Goal: Task Accomplishment & Management: Complete application form

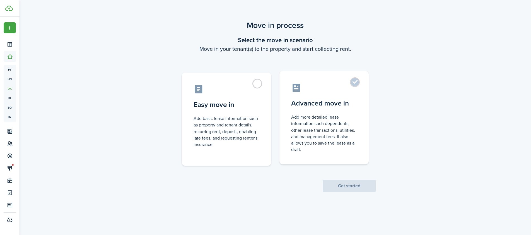
click at [340, 110] on label "Advanced move in Add more detailed lease information such dependents, other lea…" at bounding box center [323, 117] width 89 height 93
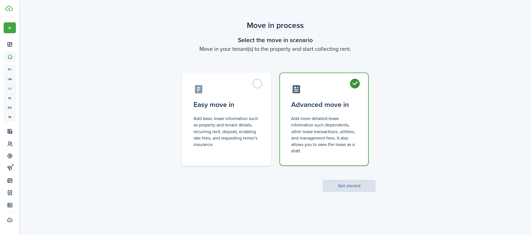
radio input "true"
click at [352, 188] on button "Get started" at bounding box center [348, 185] width 53 height 12
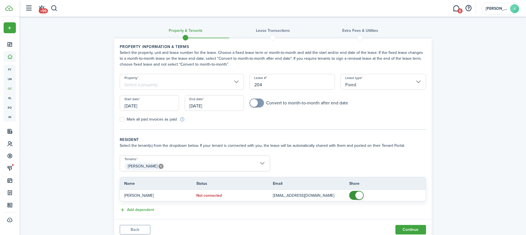
click at [200, 87] on input "Property" at bounding box center [182, 82] width 125 height 16
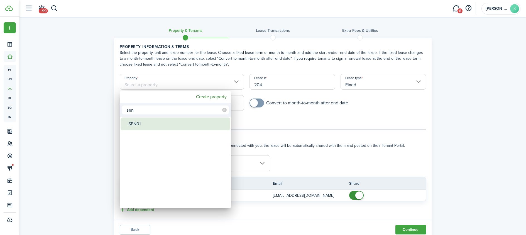
type input "sen"
click at [174, 127] on div "SEN01" at bounding box center [177, 123] width 99 height 13
type input "SEN01"
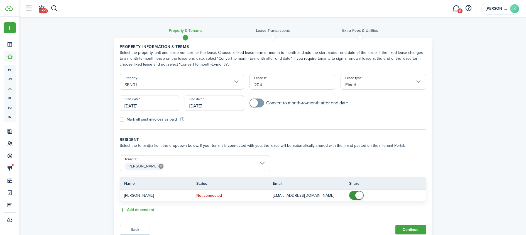
click at [144, 107] on input "[DATE]" at bounding box center [149, 103] width 59 height 16
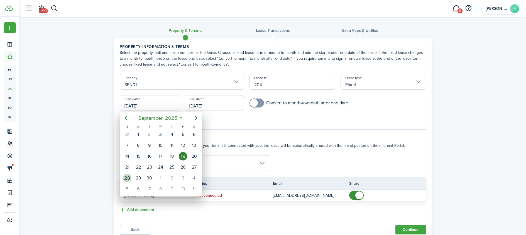
click at [128, 178] on div "28" at bounding box center [127, 178] width 8 height 8
type input "[DATE]"
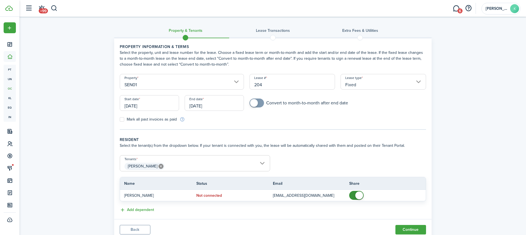
click at [208, 101] on input "[DATE]" at bounding box center [214, 103] width 59 height 16
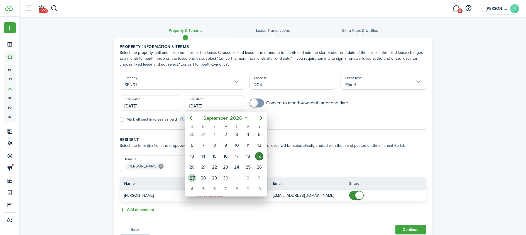
click at [191, 179] on div "27" at bounding box center [192, 178] width 8 height 8
type input "[DATE]"
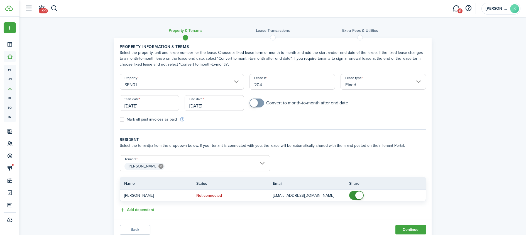
checkbox input "true"
click at [257, 102] on span at bounding box center [254, 103] width 8 height 8
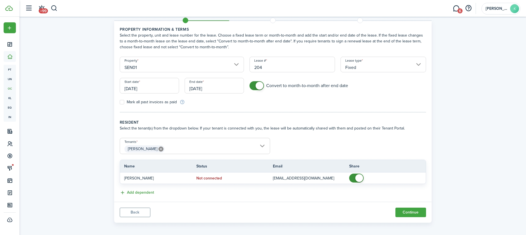
scroll to position [20, 0]
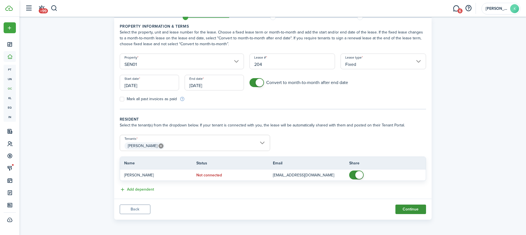
click at [413, 209] on button "Continue" at bounding box center [411, 208] width 31 height 9
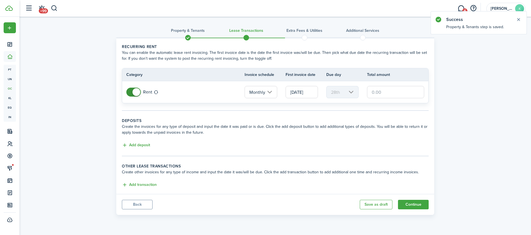
click at [300, 93] on input "[DATE]" at bounding box center [301, 92] width 32 height 12
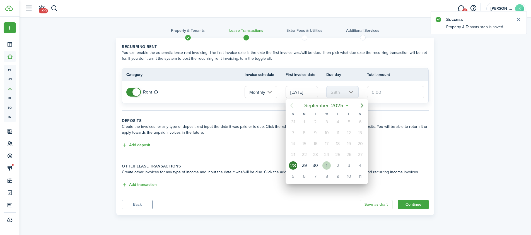
click at [326, 163] on div "1" at bounding box center [326, 165] width 8 height 8
type input "[DATE]"
type input "1st"
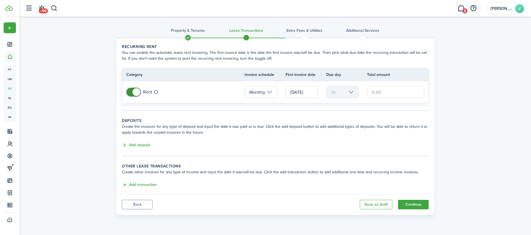
click at [372, 92] on input "text" at bounding box center [395, 92] width 57 height 12
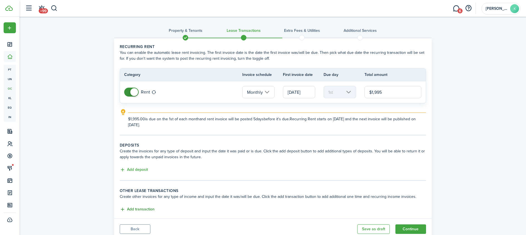
type input "$1,995.00"
click at [145, 209] on button "Add transaction" at bounding box center [137, 209] width 35 height 6
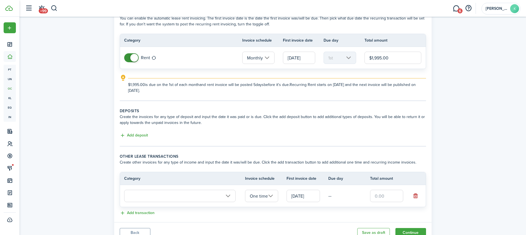
scroll to position [42, 0]
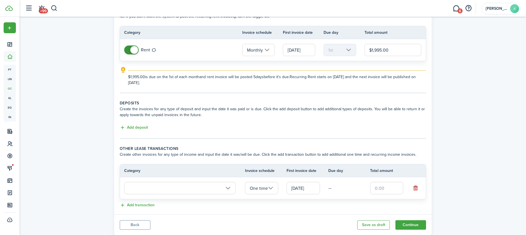
click at [188, 186] on input "text" at bounding box center [179, 188] width 111 height 12
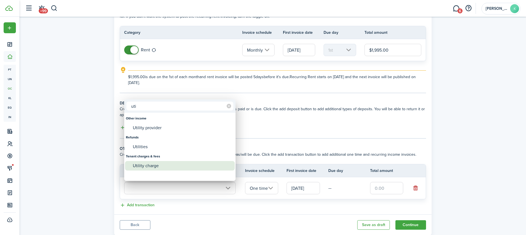
type input "uti"
click at [139, 167] on div "Utility charge" at bounding box center [182, 165] width 99 height 9
type input "Tenant charges & fees / Utility charge"
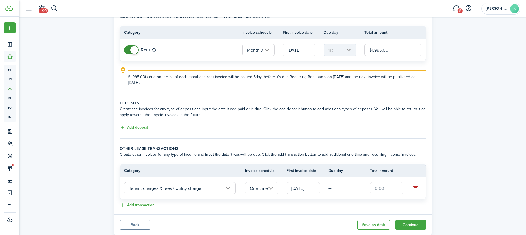
click at [275, 189] on input "One time" at bounding box center [261, 188] width 33 height 12
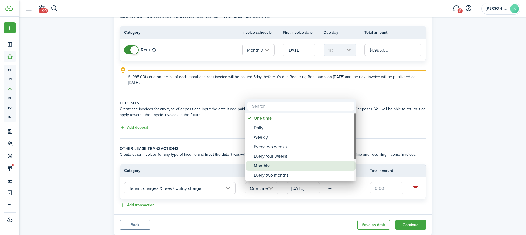
click at [263, 164] on div "Monthly" at bounding box center [303, 165] width 99 height 9
type input "Monthly"
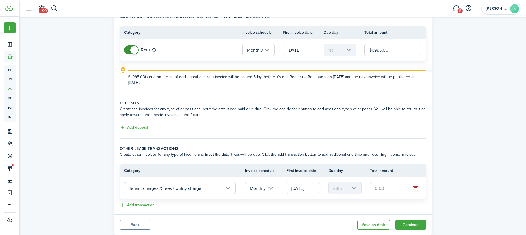
click at [304, 191] on input "[DATE]" at bounding box center [303, 188] width 33 height 12
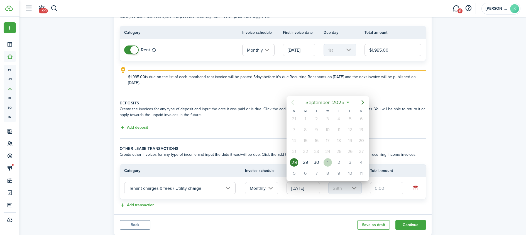
click at [330, 163] on div "1" at bounding box center [328, 162] width 8 height 8
type input "[DATE]"
type input "1st"
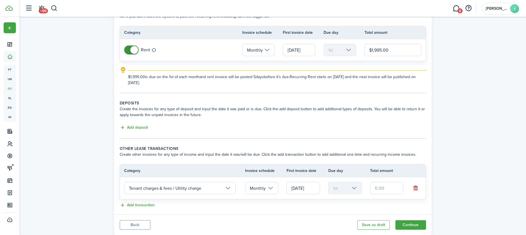
click at [375, 188] on input "text" at bounding box center [386, 188] width 33 height 12
type input "$125.00"
click at [301, 125] on div "Add deposit" at bounding box center [273, 127] width 307 height 7
click at [144, 128] on button "Add deposit" at bounding box center [134, 127] width 28 height 6
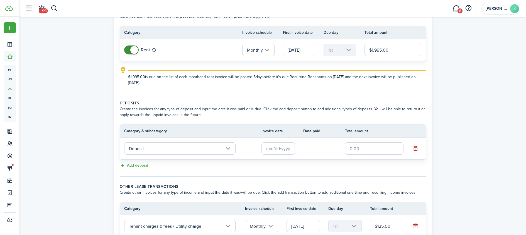
click at [179, 154] on input "Deposit" at bounding box center [179, 148] width 111 height 12
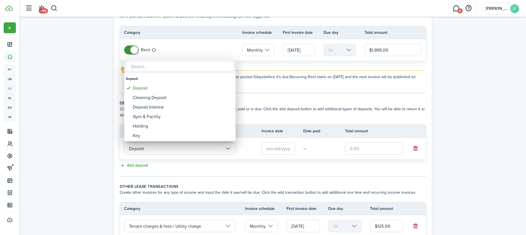
click at [274, 156] on div at bounding box center [263, 117] width 616 height 324
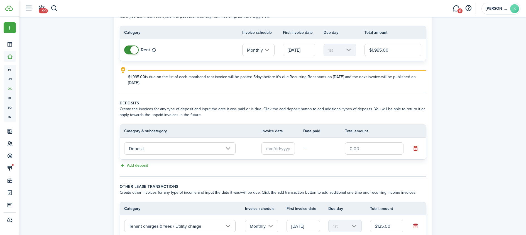
click at [276, 150] on input "text" at bounding box center [278, 148] width 33 height 12
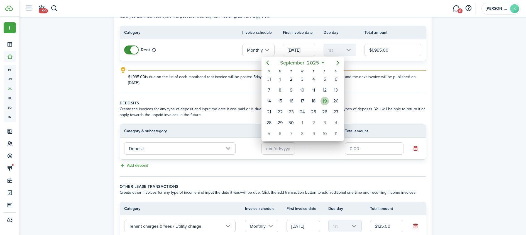
click at [325, 101] on div "19" at bounding box center [325, 101] width 8 height 8
type input "[DATE]"
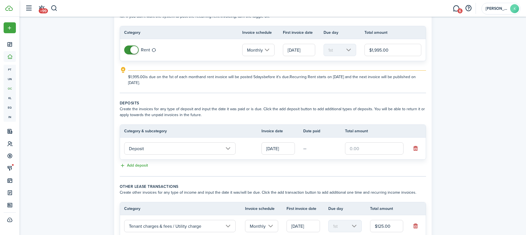
click at [268, 148] on input "[DATE]" at bounding box center [278, 148] width 33 height 12
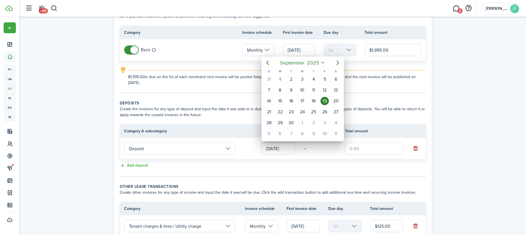
click at [364, 151] on div at bounding box center [263, 117] width 616 height 324
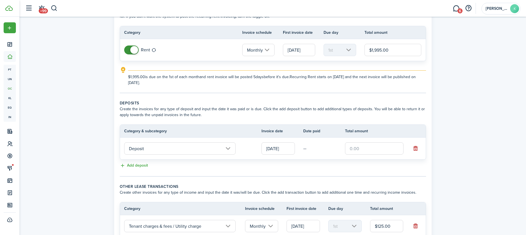
drag, startPoint x: 346, startPoint y: 149, endPoint x: 351, endPoint y: 150, distance: 5.0
click at [347, 149] on input "text" at bounding box center [374, 148] width 59 height 12
type input "$1,995.00"
click at [334, 161] on lease-classic-deposit "Deposits Create the invoices for any type of deposit and input the date it was …" at bounding box center [273, 134] width 307 height 69
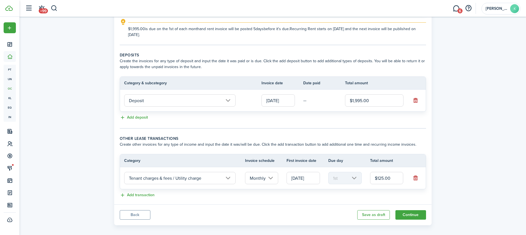
scroll to position [96, 0]
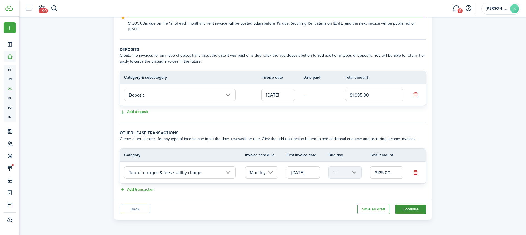
click at [423, 211] on button "Continue" at bounding box center [411, 208] width 31 height 9
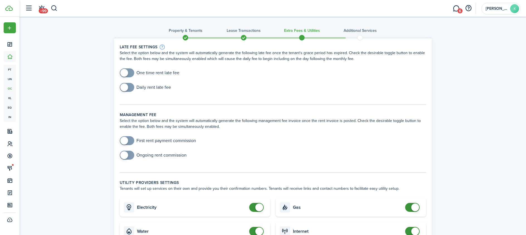
checkbox input "true"
click at [125, 70] on span at bounding box center [124, 73] width 8 height 8
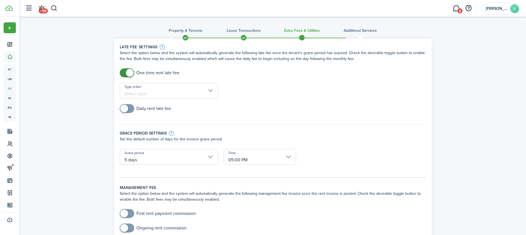
click at [166, 94] on input "Type of fee" at bounding box center [169, 91] width 98 height 16
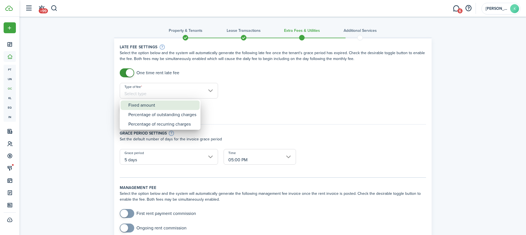
click at [164, 108] on div "Fixed amount" at bounding box center [162, 104] width 68 height 9
type input "Fixed amount"
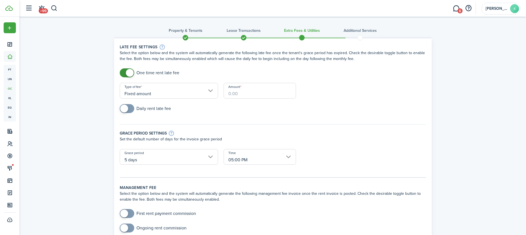
click at [231, 93] on input "Amount" at bounding box center [260, 91] width 72 height 16
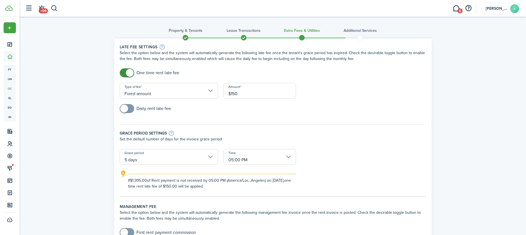
type input "$150.00"
click at [328, 135] on div "Grace period settings" at bounding box center [273, 133] width 307 height 6
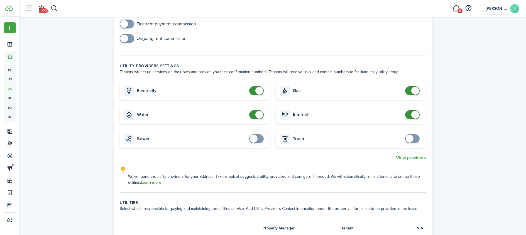
scroll to position [211, 0]
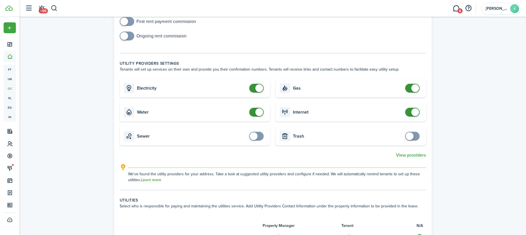
checkbox input "false"
click at [257, 113] on span at bounding box center [260, 112] width 8 height 8
checkbox input "false"
click at [414, 88] on span at bounding box center [416, 88] width 8 height 8
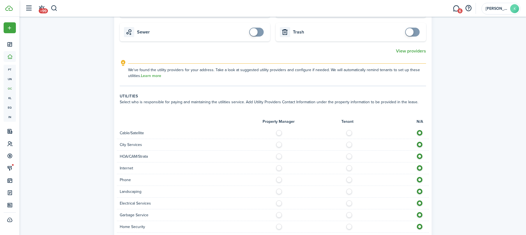
scroll to position [448, 0]
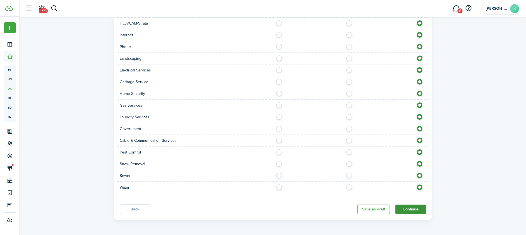
click at [421, 208] on button "Continue" at bounding box center [411, 208] width 31 height 9
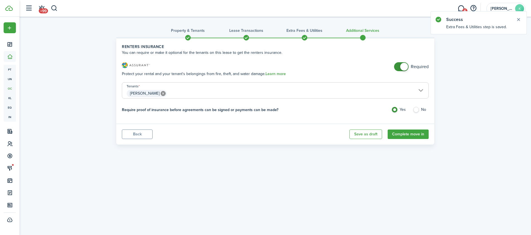
checkbox input "false"
click at [405, 68] on span at bounding box center [404, 67] width 8 height 8
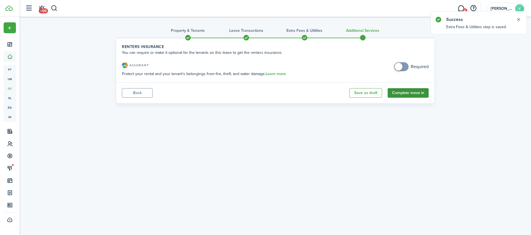
click at [410, 93] on button "Complete move in" at bounding box center [407, 92] width 41 height 9
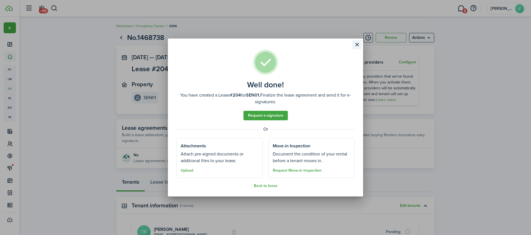
click at [356, 46] on button "Close modal" at bounding box center [356, 44] width 9 height 9
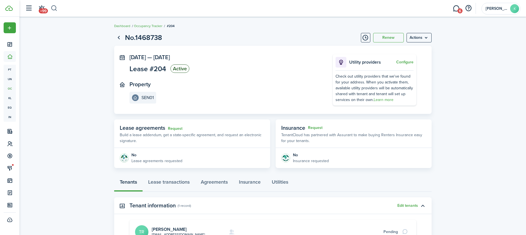
click at [53, 10] on button "button" at bounding box center [54, 8] width 7 height 9
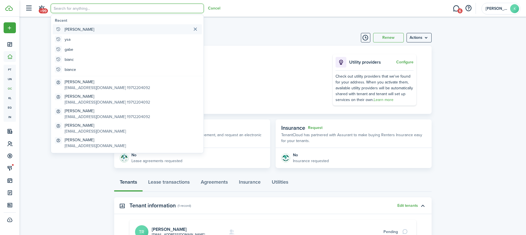
click at [84, 26] on global-search-item "[PERSON_NAME]" at bounding box center [127, 29] width 149 height 10
type input "[PERSON_NAME]"
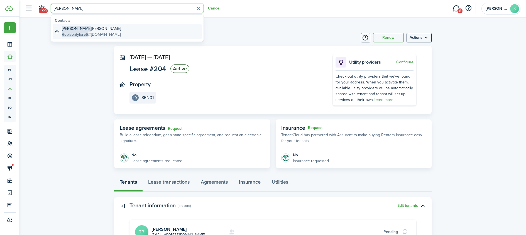
click at [99, 36] on global-search-item-description "Robisontyler56 @[DOMAIN_NAME]" at bounding box center [91, 34] width 59 height 6
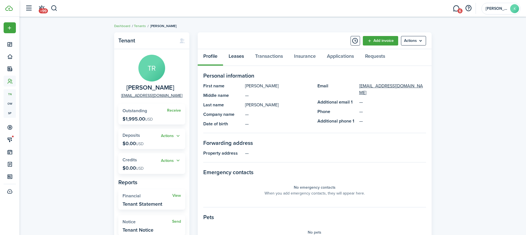
click at [243, 56] on link "Leases" at bounding box center [236, 57] width 26 height 17
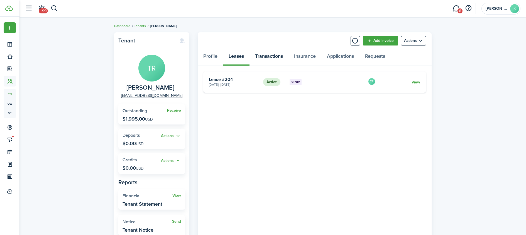
click at [254, 56] on link "Transactions" at bounding box center [269, 57] width 39 height 17
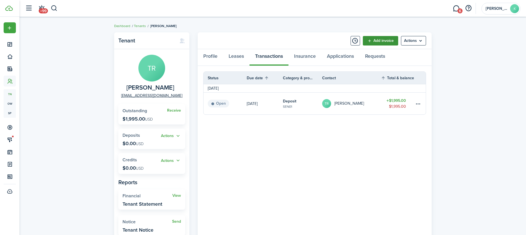
click at [381, 43] on link "Add invoice" at bounding box center [380, 40] width 35 height 9
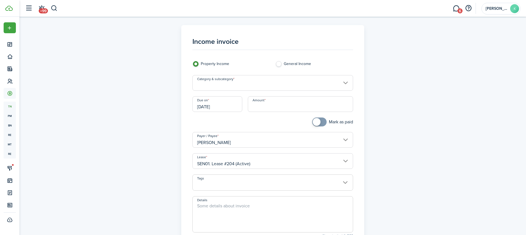
click at [260, 85] on input "Category & subcategory" at bounding box center [273, 83] width 161 height 16
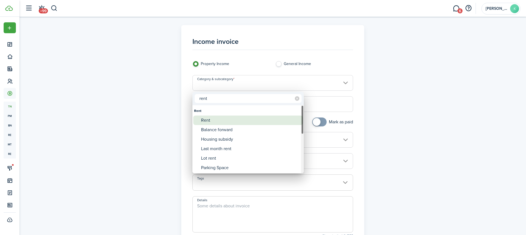
type input "rent"
click at [220, 120] on div "Rent" at bounding box center [250, 119] width 99 height 9
type input "Rent"
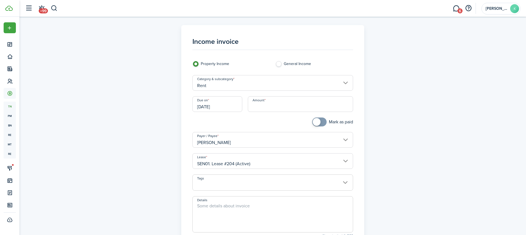
click at [264, 107] on input "Amount" at bounding box center [300, 104] width 105 height 16
click at [257, 134] on input "[PERSON_NAME]" at bounding box center [273, 140] width 161 height 16
type input "$1,995.00"
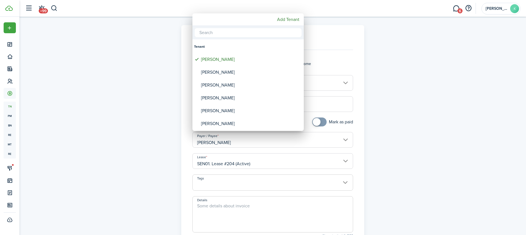
click at [427, 128] on div at bounding box center [263, 117] width 616 height 324
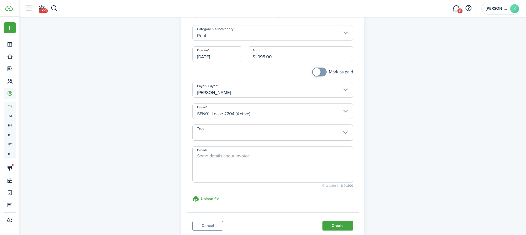
scroll to position [52, 0]
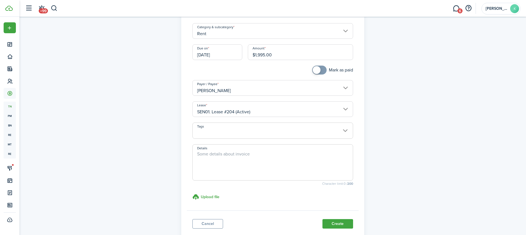
click at [249, 165] on textarea "Details" at bounding box center [273, 163] width 160 height 27
type textarea "First Month's Rent"
click at [335, 222] on button "Create" at bounding box center [338, 223] width 31 height 9
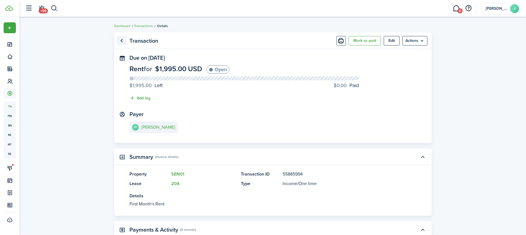
click at [120, 44] on link "Go back" at bounding box center [121, 40] width 9 height 9
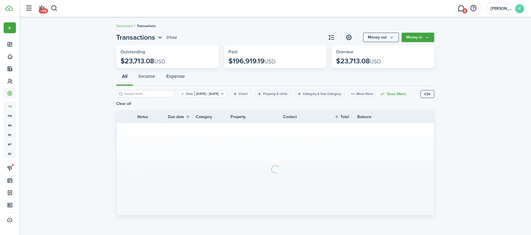
click at [58, 11] on header-wrapper "+99 6 [PERSON_NAME]" at bounding box center [273, 8] width 503 height 17
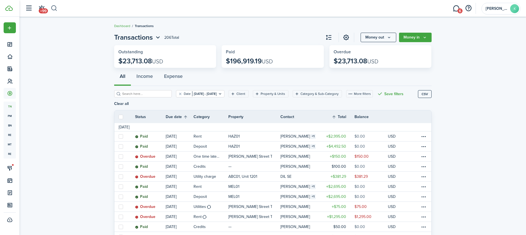
click at [56, 10] on button "button" at bounding box center [54, 8] width 7 height 9
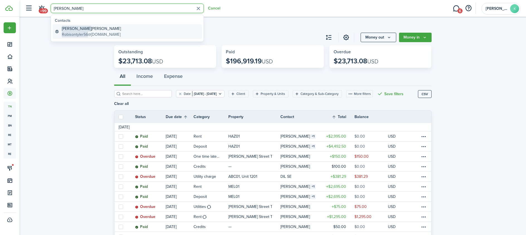
type input "[PERSON_NAME]"
click at [77, 28] on global-search-item-title "[PERSON_NAME]" at bounding box center [91, 29] width 59 height 6
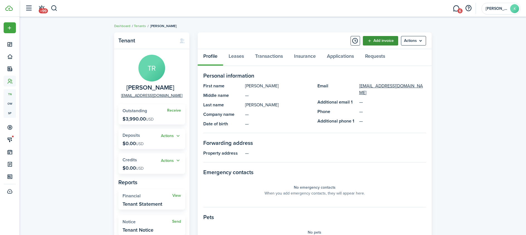
click at [382, 37] on link "Add invoice" at bounding box center [380, 40] width 35 height 9
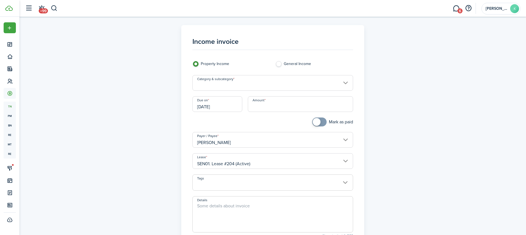
click at [294, 81] on input "Category & subcategory" at bounding box center [273, 83] width 161 height 16
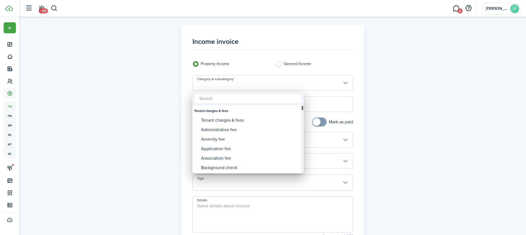
type input "t"
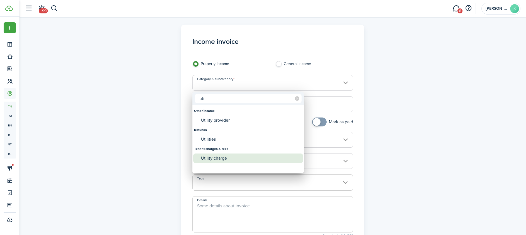
type input "util"
click at [216, 158] on div "Utility charge" at bounding box center [250, 157] width 99 height 9
type input "Tenant charges & fees / Utility charge"
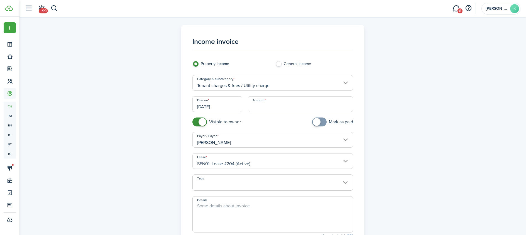
click at [258, 110] on input "Amount" at bounding box center [300, 104] width 105 height 16
type input "$125.00"
click at [239, 204] on textarea "Details" at bounding box center [273, 215] width 160 height 27
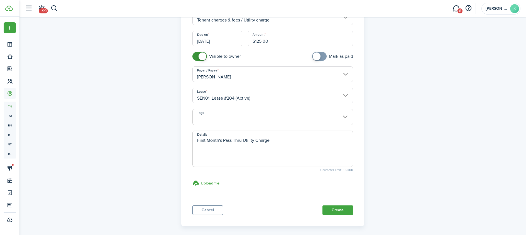
scroll to position [89, 0]
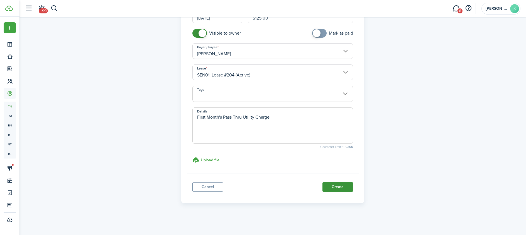
type textarea "First Month's Pass Thru Utility Charge"
click at [345, 187] on button "Create" at bounding box center [338, 186] width 31 height 9
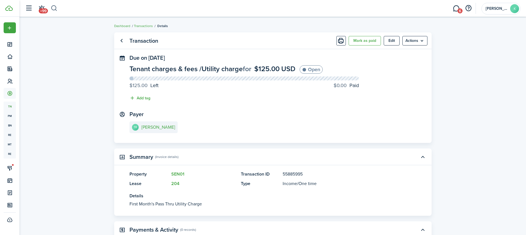
click at [53, 6] on button "button" at bounding box center [54, 8] width 7 height 9
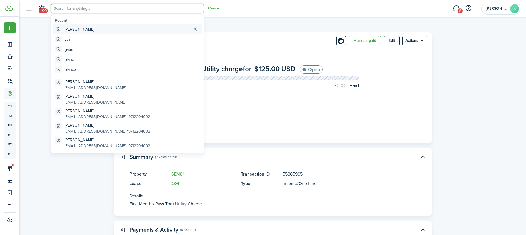
click at [78, 30] on global-search-item "[PERSON_NAME]" at bounding box center [127, 29] width 149 height 10
type input "[PERSON_NAME]"
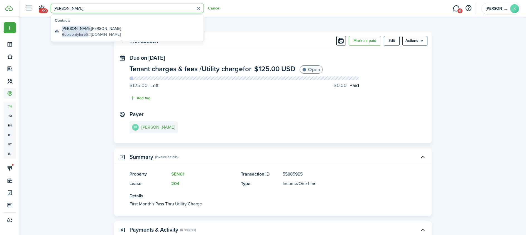
click at [159, 128] on e-details-info-title "[PERSON_NAME]" at bounding box center [159, 127] width 34 height 5
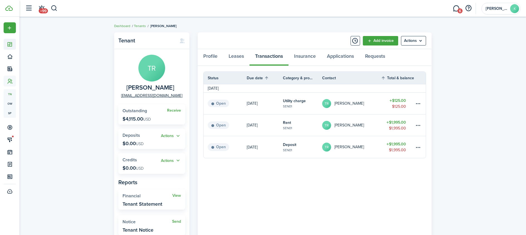
click at [9, 45] on icon at bounding box center [10, 45] width 6 height 6
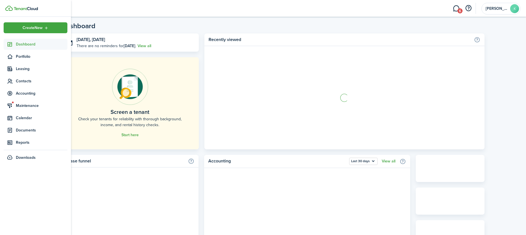
click at [9, 45] on icon at bounding box center [10, 45] width 6 height 6
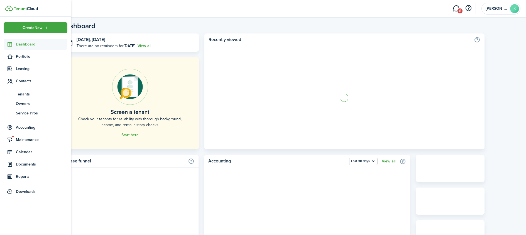
click at [10, 45] on icon at bounding box center [10, 45] width 6 height 6
